Goal: Information Seeking & Learning: Learn about a topic

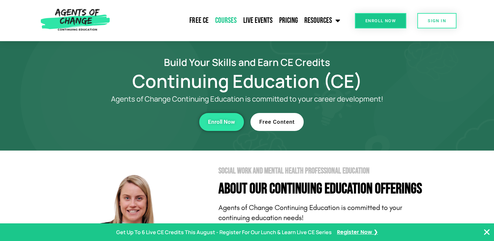
click at [221, 21] on link "Courses" at bounding box center [225, 20] width 28 height 16
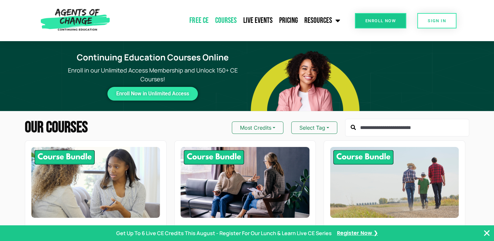
click at [196, 20] on link "Free CE" at bounding box center [198, 20] width 25 height 16
